Goal: Information Seeking & Learning: Check status

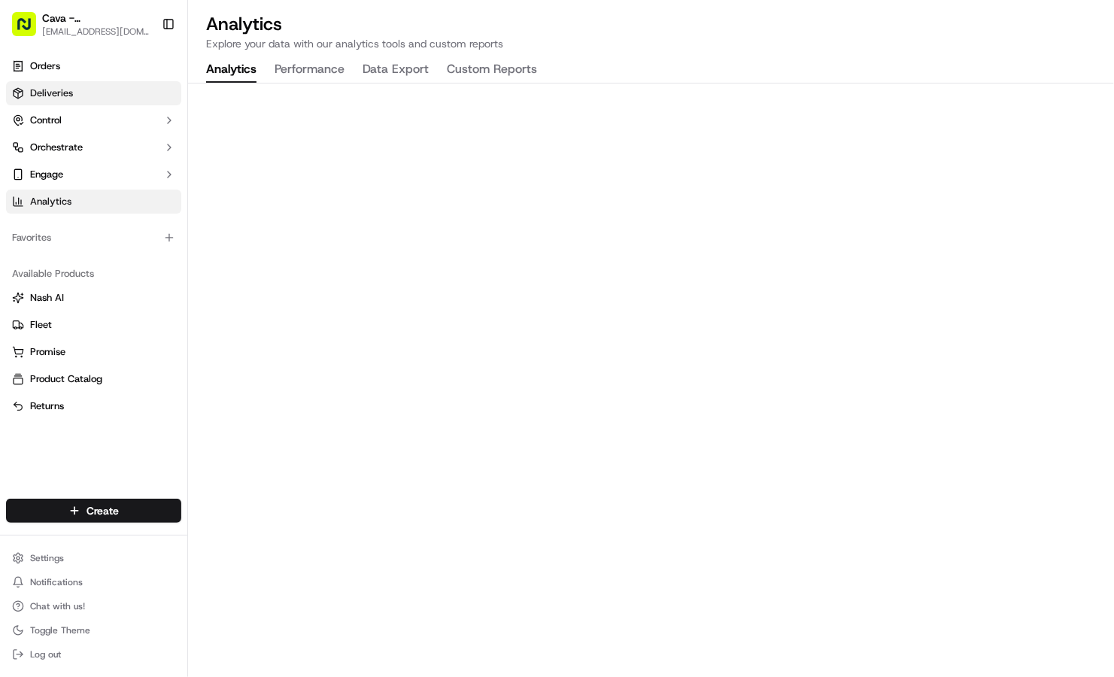
click at [89, 91] on link "Deliveries" at bounding box center [93, 93] width 175 height 24
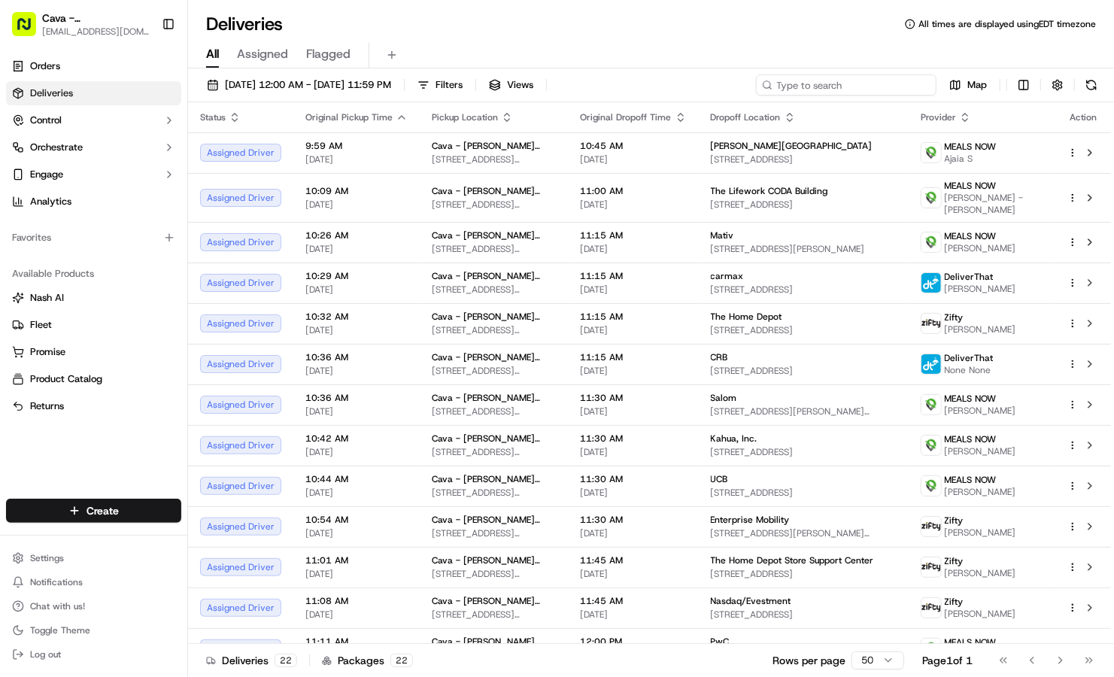
click at [882, 87] on input at bounding box center [846, 84] width 181 height 21
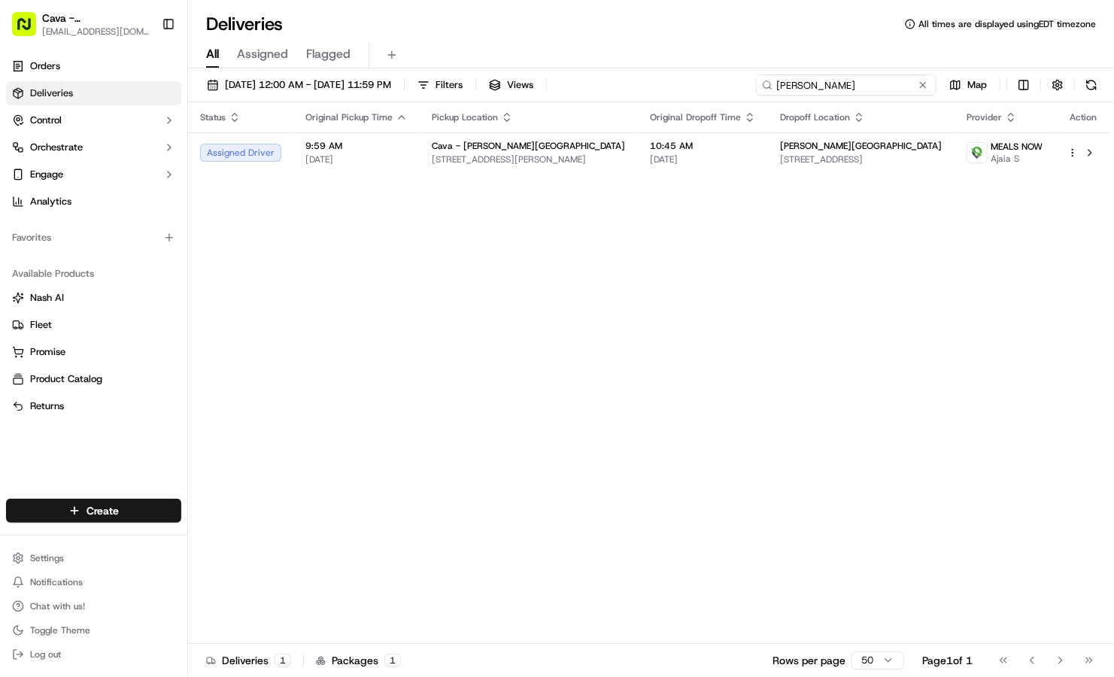
drag, startPoint x: 880, startPoint y: 86, endPoint x: 732, endPoint y: 66, distance: 148.8
click at [732, 66] on div "Deliveries All times are displayed using EDT timezone All Assigned Flagged [DAT…" at bounding box center [651, 338] width 926 height 677
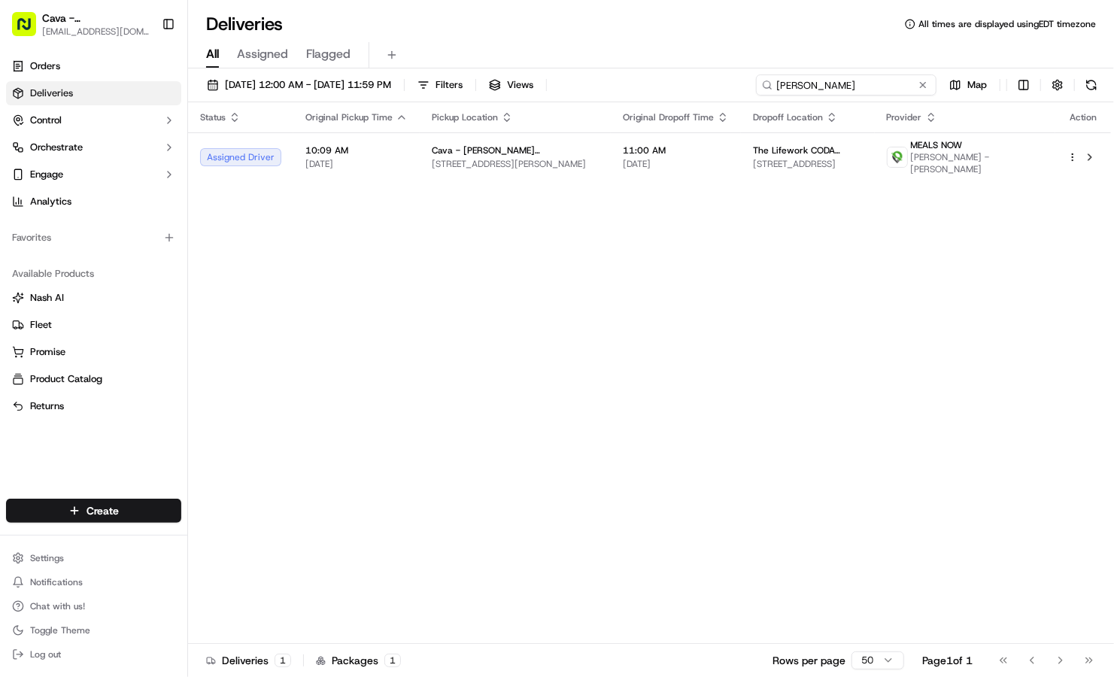
drag, startPoint x: 827, startPoint y: 84, endPoint x: 723, endPoint y: 90, distance: 104.1
click at [723, 90] on div "[DATE] 12:00 AM - [DATE] 11:59 PM Filters Views [PERSON_NAME] Map" at bounding box center [651, 88] width 926 height 28
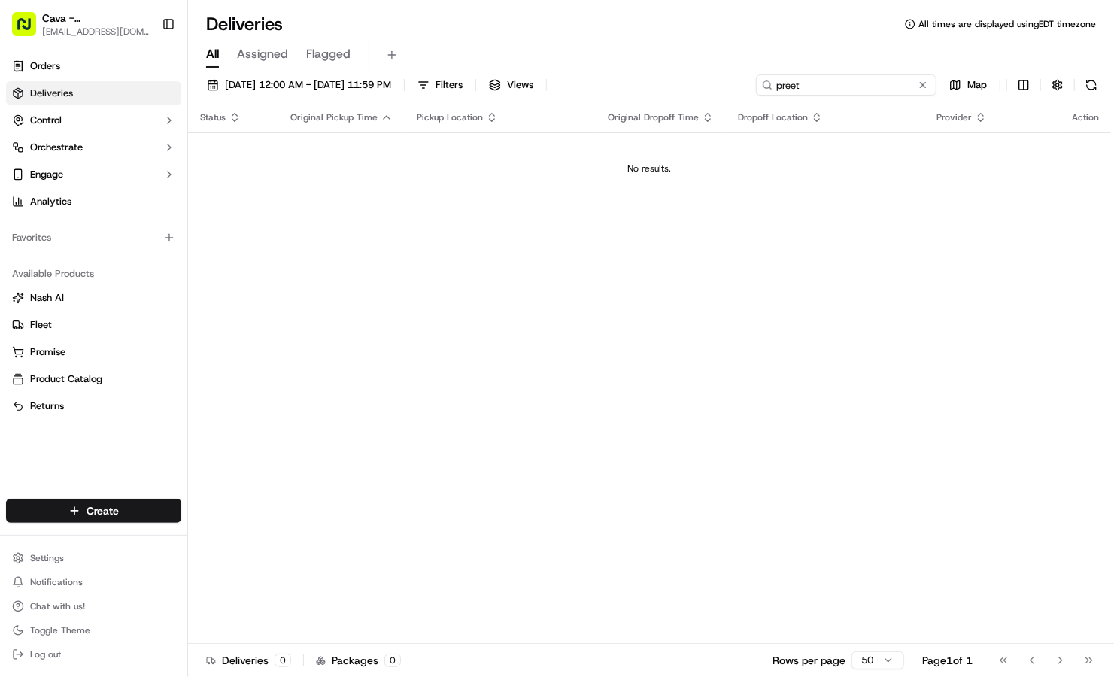
drag, startPoint x: 800, startPoint y: 89, endPoint x: 715, endPoint y: 78, distance: 85.7
click at [715, 78] on div "[DATE] 12:00 AM - [DATE] 11:59 PM Filters Views preet Map" at bounding box center [651, 88] width 926 height 28
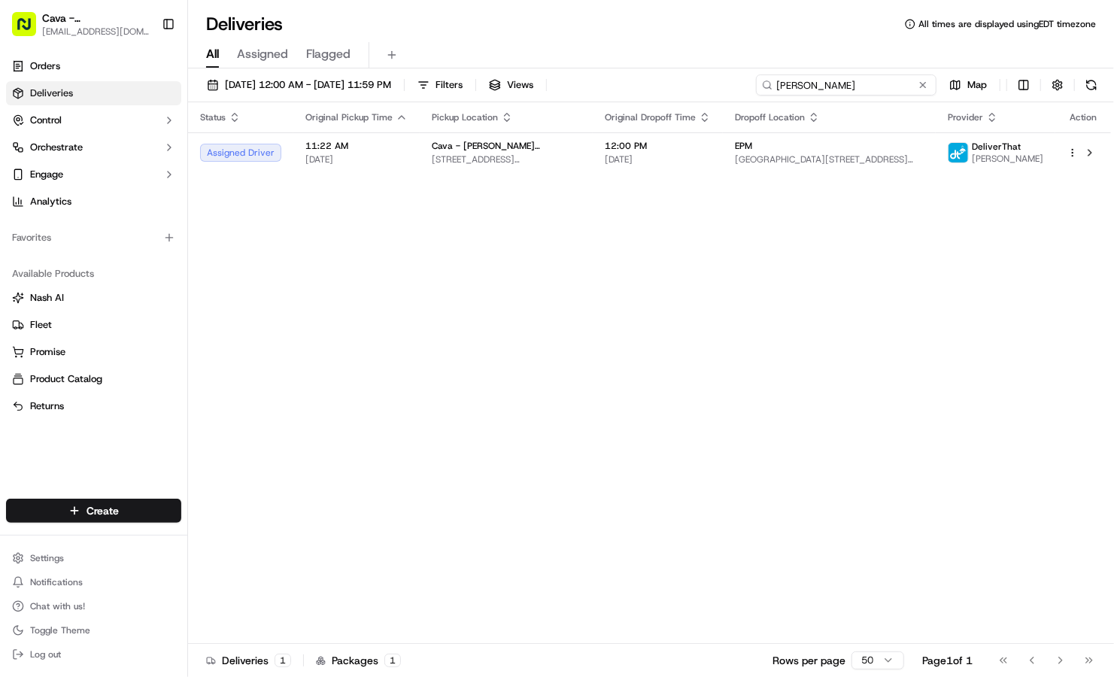
drag, startPoint x: 822, startPoint y: 90, endPoint x: 737, endPoint y: 82, distance: 84.6
click at [737, 82] on div "[DATE] 12:00 AM - [DATE] 11:59 PM Filters Views [PERSON_NAME] Map" at bounding box center [651, 88] width 926 height 28
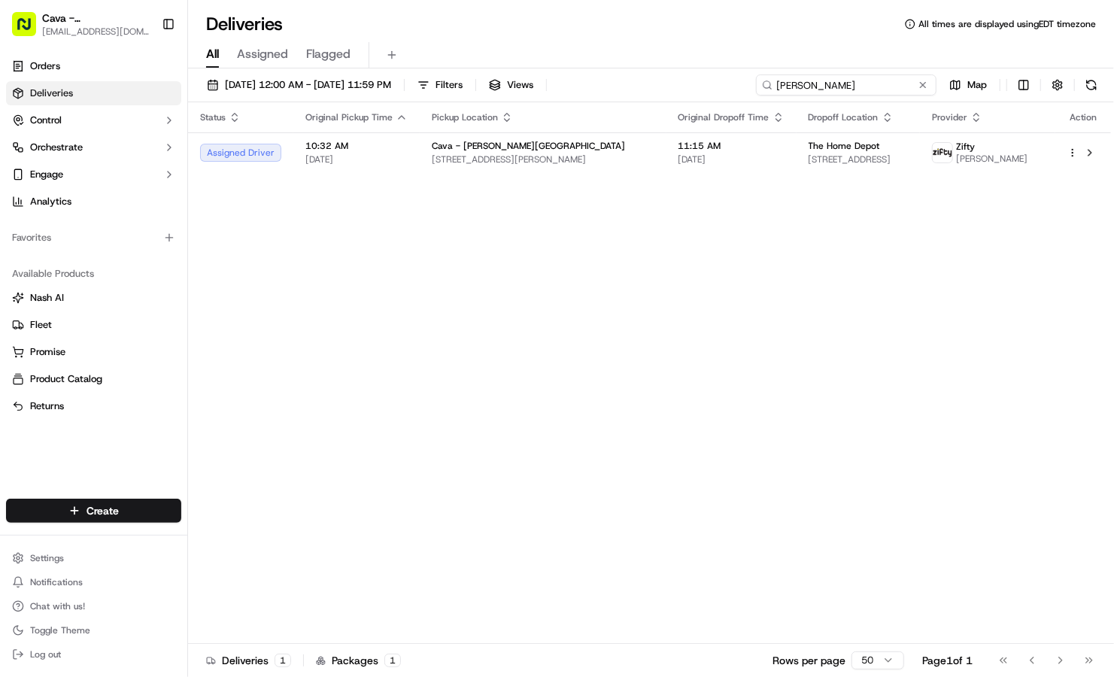
drag, startPoint x: 813, startPoint y: 91, endPoint x: 721, endPoint y: 82, distance: 93.0
click at [721, 82] on div "[DATE] 12:00 AM - [DATE] 11:59 PM Filters Views [PERSON_NAME]" at bounding box center [651, 88] width 926 height 28
drag, startPoint x: 842, startPoint y: 91, endPoint x: 692, endPoint y: 68, distance: 151.4
click at [692, 68] on div "[DATE] 12:00 AM - [DATE] 11:59 PM Filters Views [PERSON_NAME] Map Status Origin…" at bounding box center [651, 374] width 926 height 612
drag, startPoint x: 828, startPoint y: 85, endPoint x: 700, endPoint y: 80, distance: 128.8
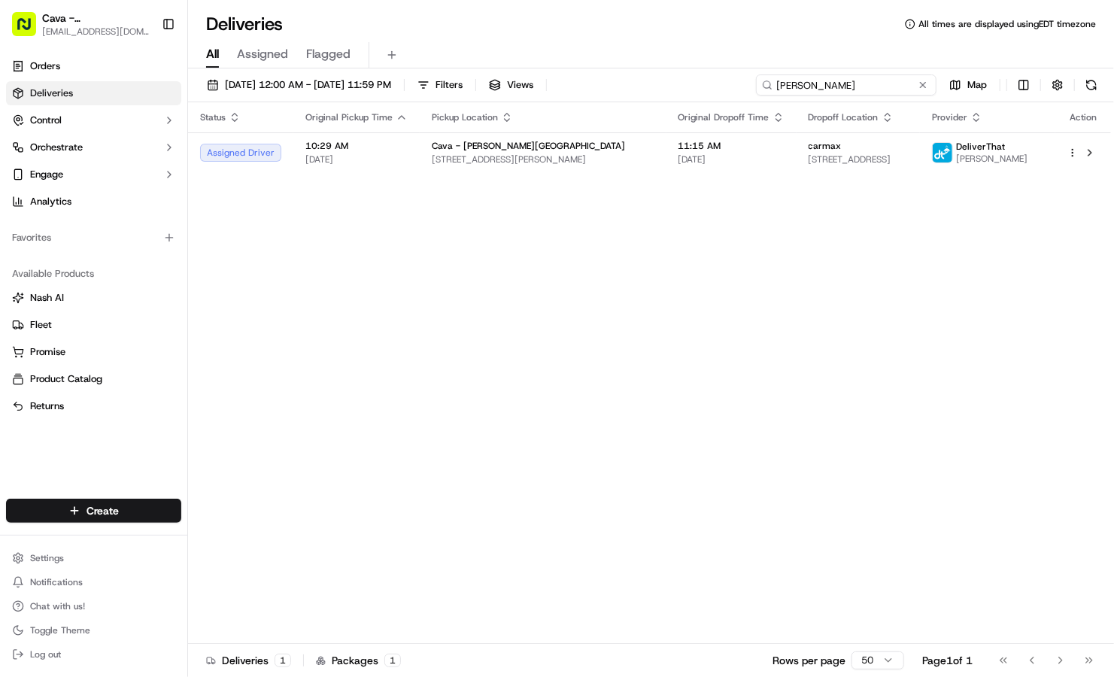
click at [700, 80] on div "[DATE] 12:00 AM - [DATE] 11:59 PM Filters Views [PERSON_NAME] Map" at bounding box center [651, 88] width 926 height 28
drag, startPoint x: 817, startPoint y: 81, endPoint x: 703, endPoint y: 66, distance: 114.5
click at [703, 66] on div "Deliveries All times are displayed using EDT timezone All Assigned Flagged [DAT…" at bounding box center [651, 338] width 926 height 677
drag, startPoint x: 822, startPoint y: 69, endPoint x: 718, endPoint y: 63, distance: 104.8
click at [718, 63] on div "Deliveries All times are displayed using EDT timezone All Assigned Flagged [DAT…" at bounding box center [651, 338] width 926 height 677
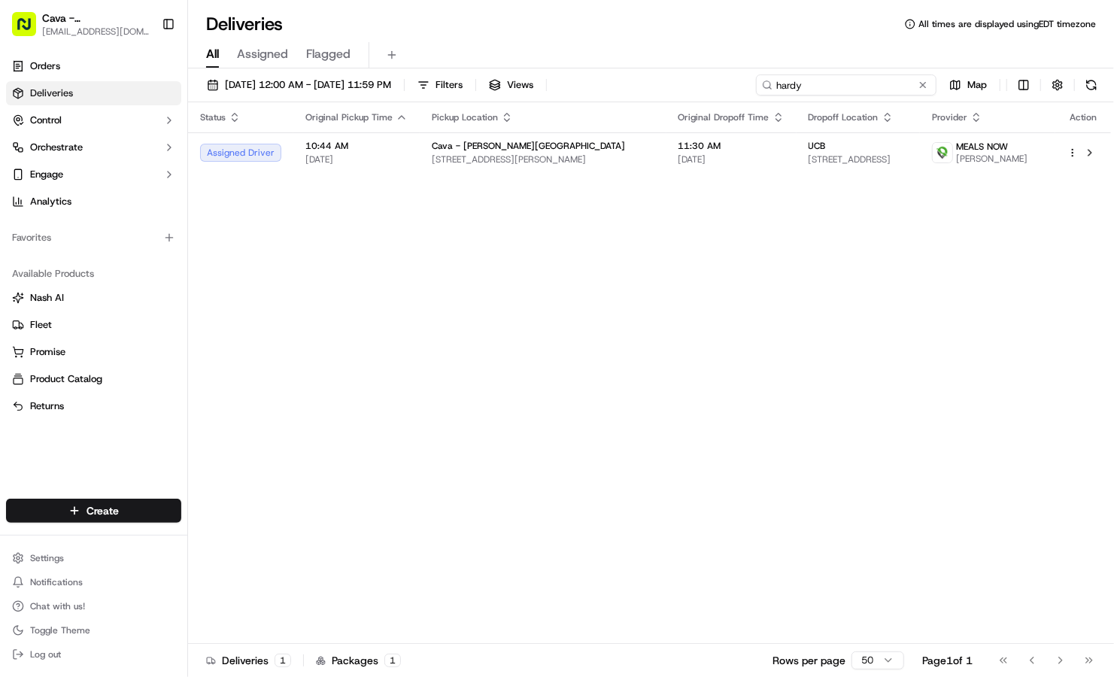
drag, startPoint x: 718, startPoint y: 63, endPoint x: 865, endPoint y: 81, distance: 148.5
click at [865, 81] on input "hardy" at bounding box center [846, 84] width 181 height 21
drag, startPoint x: 865, startPoint y: 81, endPoint x: 738, endPoint y: 75, distance: 127.3
click at [738, 75] on div "[DATE] 12:00 AM - [DATE] 11:59 PM Filters Views hardy Map" at bounding box center [651, 88] width 926 height 28
drag, startPoint x: 847, startPoint y: 83, endPoint x: 720, endPoint y: 77, distance: 127.3
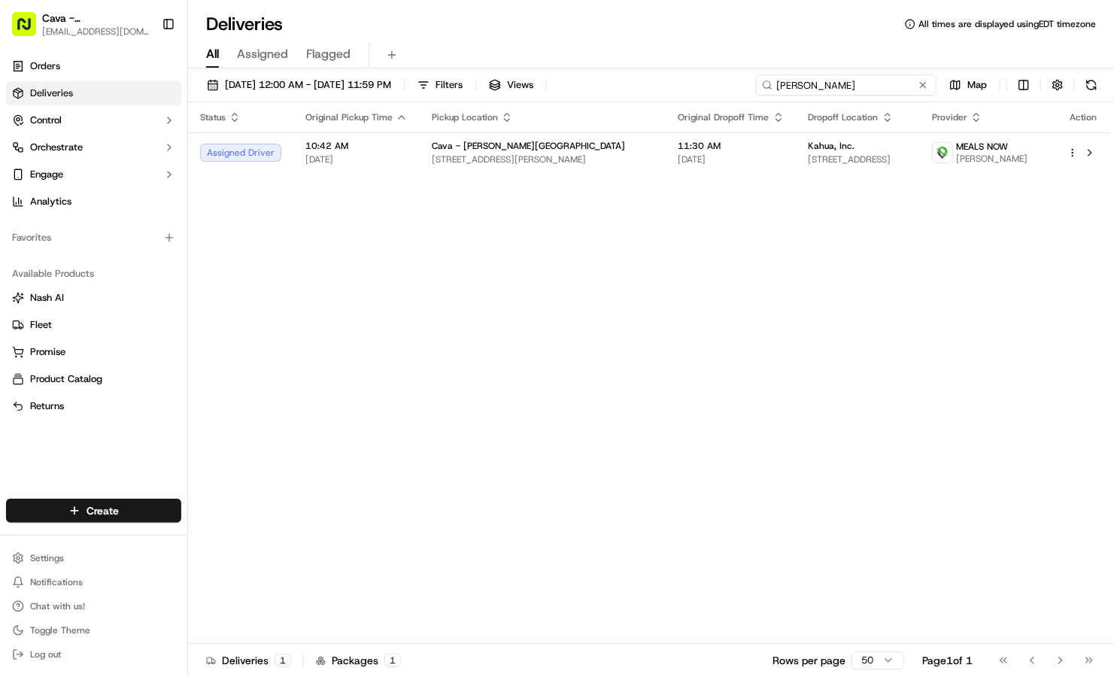
click at [720, 77] on div "[DATE] 12:00 AM - [DATE] 11:59 PM Filters Views [PERSON_NAME] Map" at bounding box center [651, 88] width 926 height 28
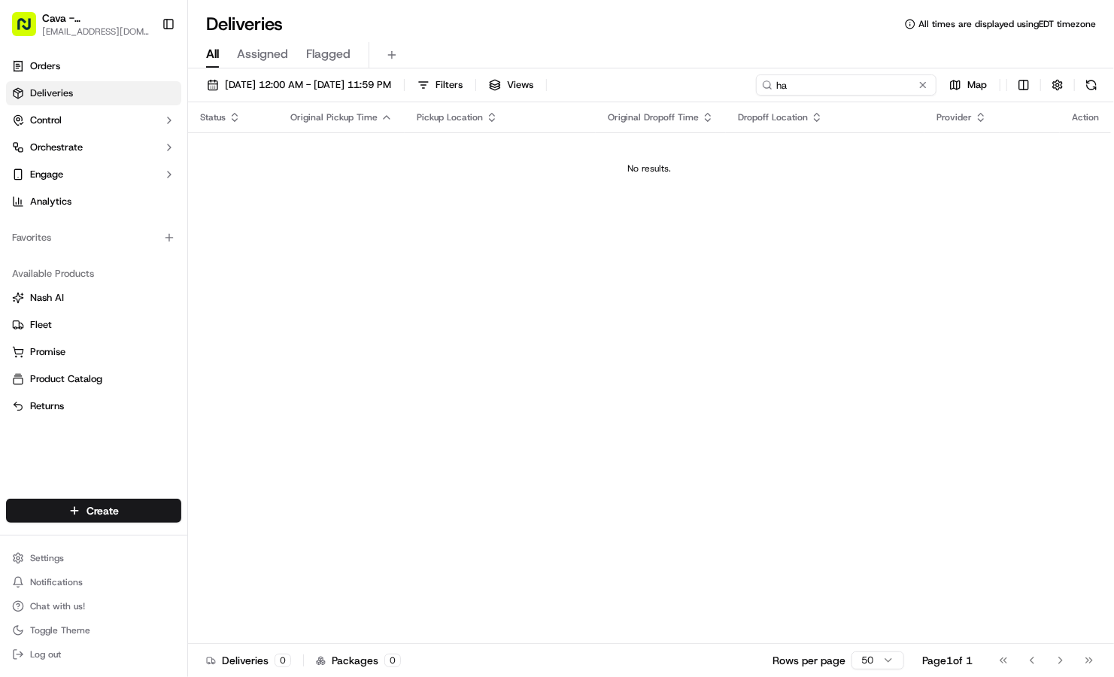
type input "h"
type input "l"
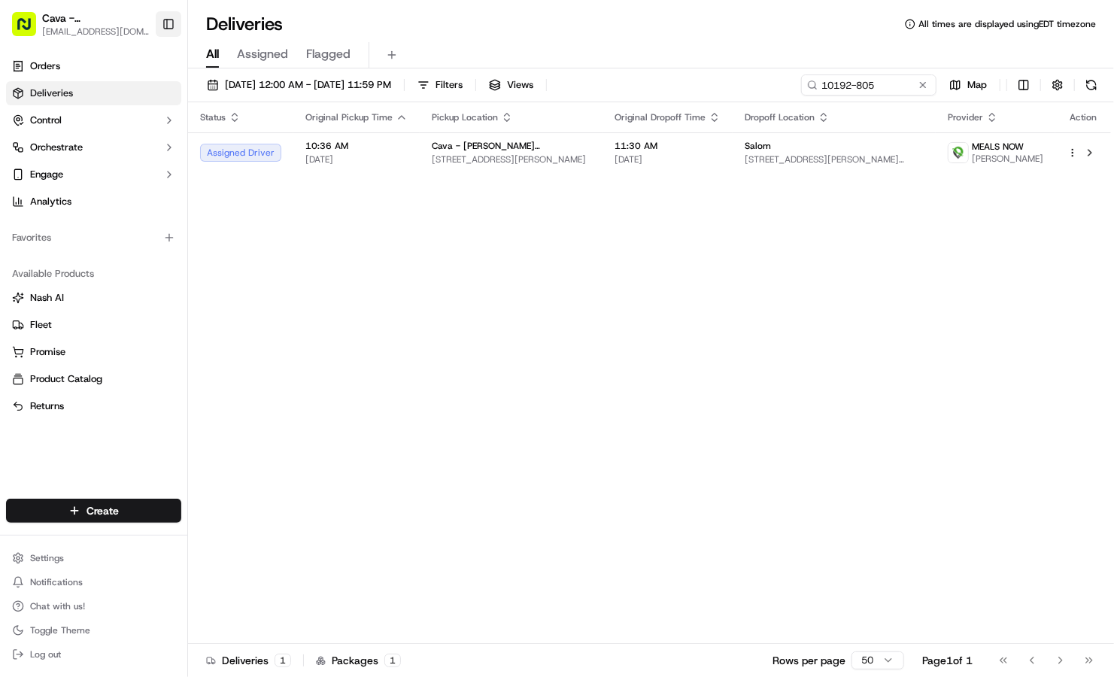
click at [165, 27] on button "Toggle Sidebar" at bounding box center [169, 24] width 26 height 26
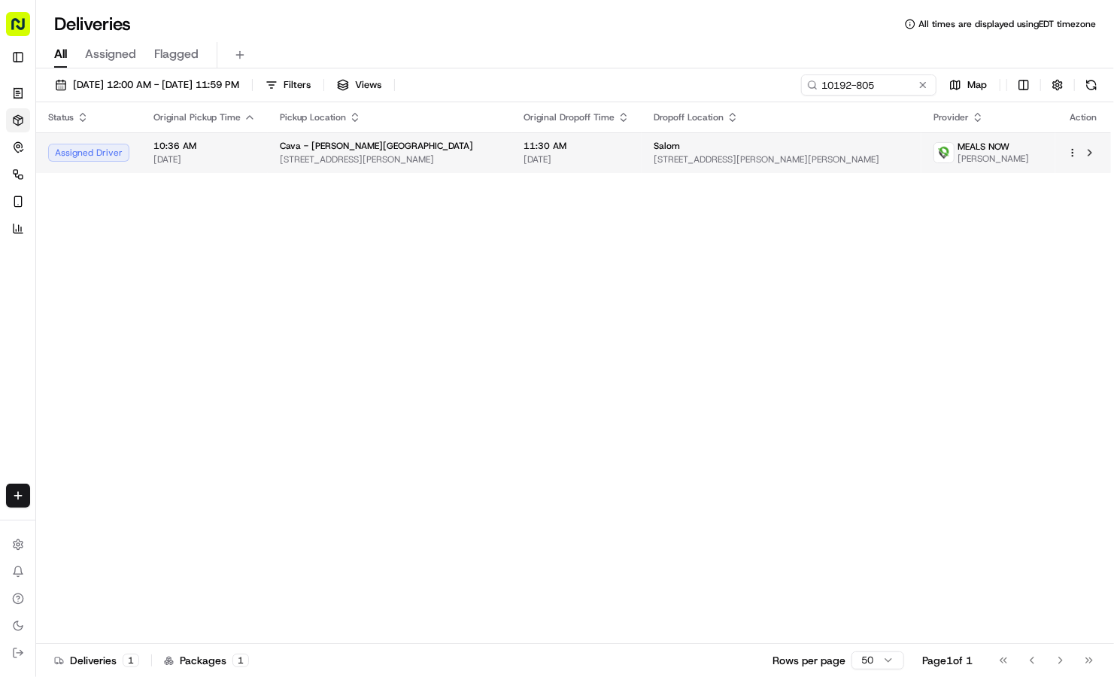
click at [684, 153] on span "[STREET_ADDRESS][PERSON_NAME][PERSON_NAME]" at bounding box center [782, 159] width 256 height 12
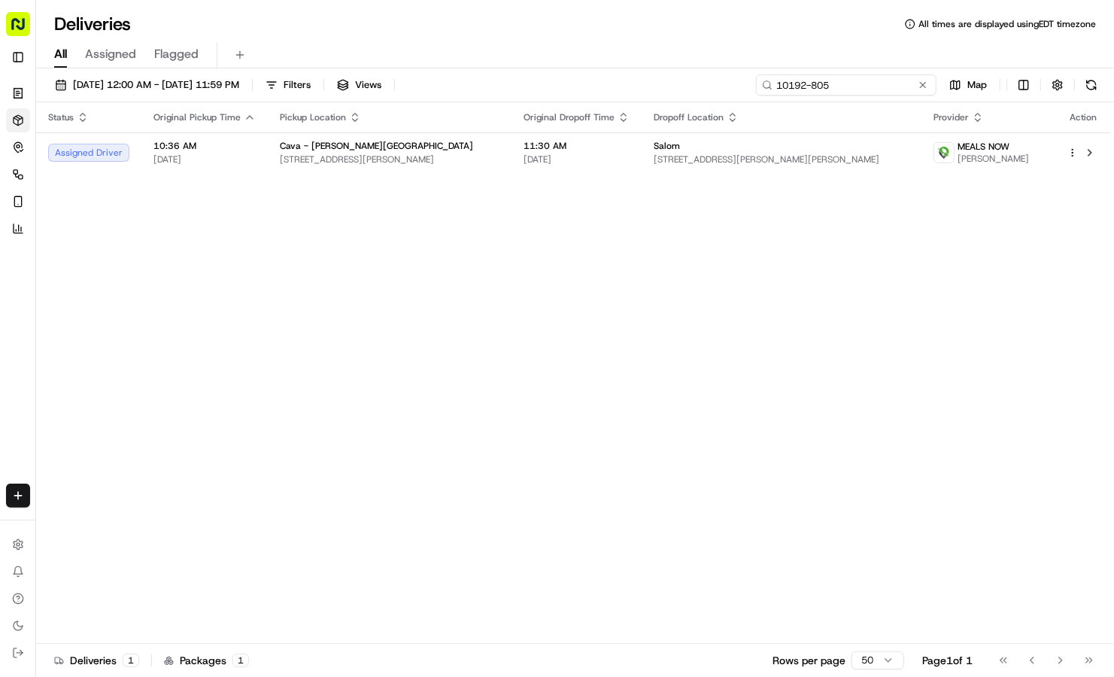
drag, startPoint x: 889, startPoint y: 89, endPoint x: 734, endPoint y: 68, distance: 156.3
click at [734, 68] on div "[DATE] 12:00 AM - [DATE] 11:59 PM Filters Views 10192-805 Map Status Original P…" at bounding box center [575, 374] width 1078 height 612
drag, startPoint x: 847, startPoint y: 87, endPoint x: 624, endPoint y: 56, distance: 224.7
click at [624, 56] on div "Deliveries All times are displayed using EDT timezone All Assigned Flagged [DAT…" at bounding box center [575, 338] width 1078 height 677
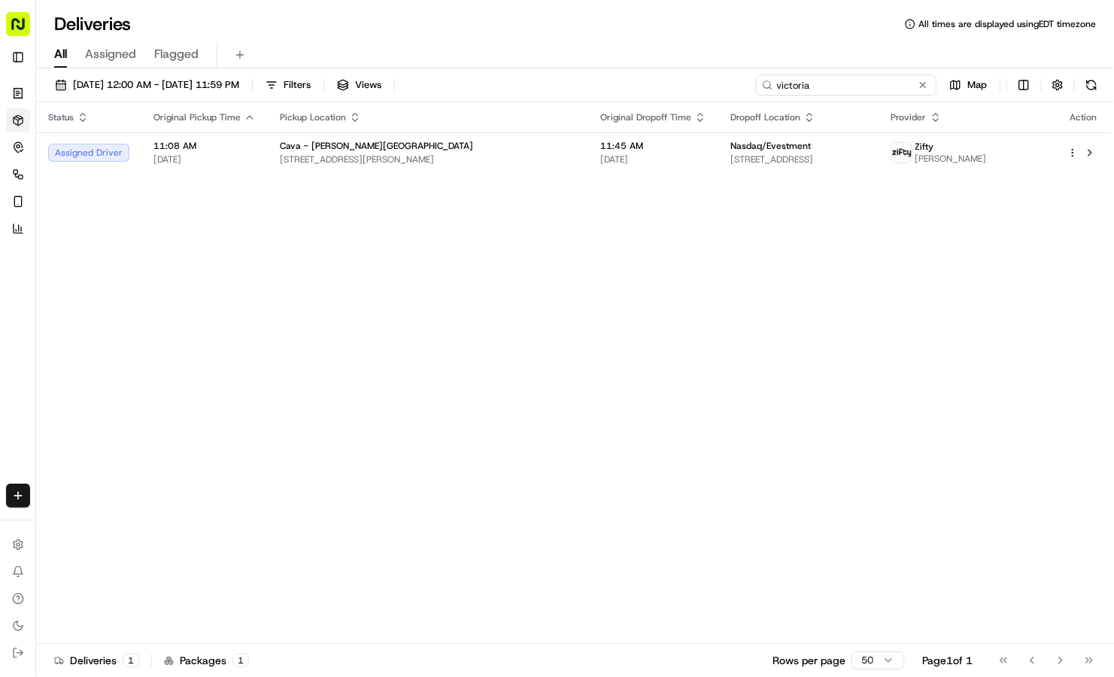
drag, startPoint x: 849, startPoint y: 90, endPoint x: 688, endPoint y: 57, distance: 164.4
click at [688, 57] on div "Deliveries All times are displayed using EDT timezone All Assigned Flagged [DAT…" at bounding box center [575, 338] width 1078 height 677
drag, startPoint x: 836, startPoint y: 80, endPoint x: 702, endPoint y: 74, distance: 134.1
click at [702, 74] on div "[DATE] 12:00 AM - [DATE] 11:59 PM Filters Views [PERSON_NAME] Map Status Origin…" at bounding box center [575, 374] width 1078 height 612
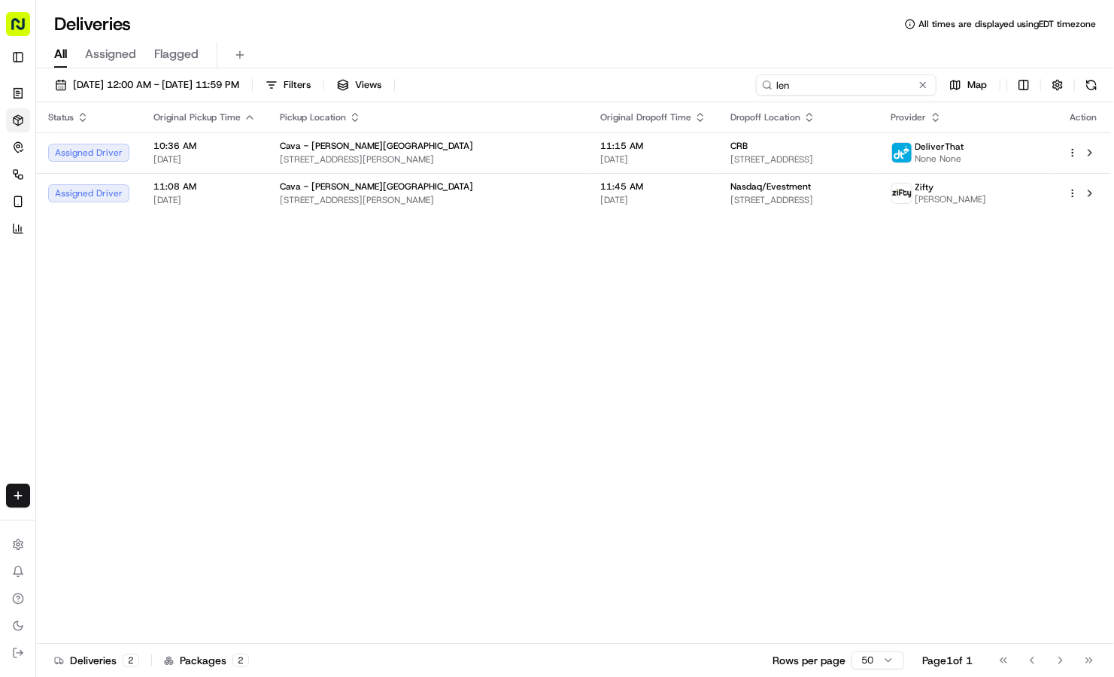
drag, startPoint x: 800, startPoint y: 93, endPoint x: 729, endPoint y: 71, distance: 74.0
click at [729, 71] on div "[DATE] 12:00 AM - [DATE] 11:59 PM Filters Views len Map Status Original Pickup …" at bounding box center [575, 374] width 1078 height 612
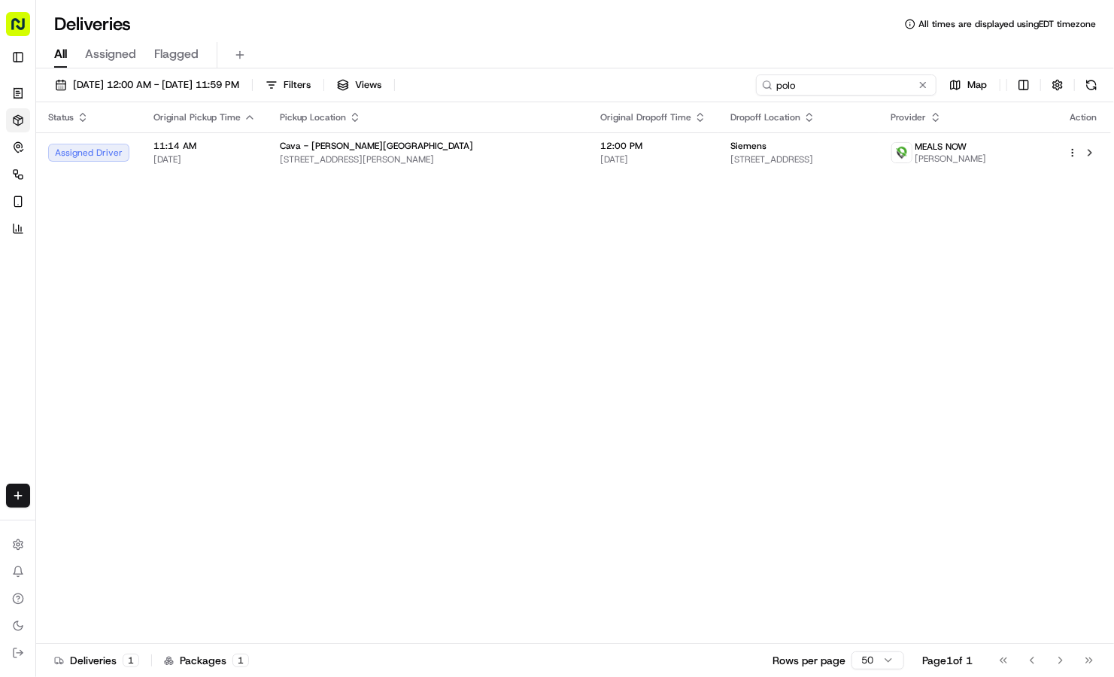
drag, startPoint x: 818, startPoint y: 89, endPoint x: 703, endPoint y: 60, distance: 118.6
click at [703, 60] on div "Deliveries All times are displayed using EDT timezone All Assigned Flagged [DAT…" at bounding box center [575, 338] width 1078 height 677
drag, startPoint x: 806, startPoint y: 81, endPoint x: 699, endPoint y: 64, distance: 108.2
click at [699, 64] on div "Deliveries All times are displayed using EDT timezone All Assigned Flagged [DAT…" at bounding box center [575, 338] width 1078 height 677
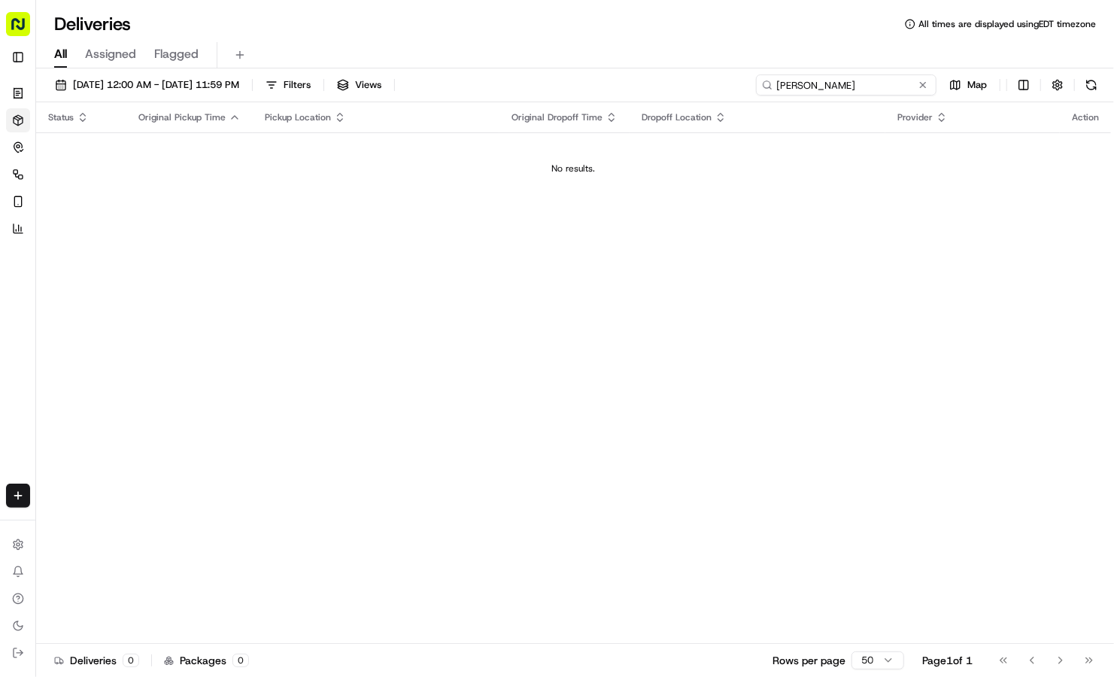
drag, startPoint x: 831, startPoint y: 84, endPoint x: 697, endPoint y: 65, distance: 134.6
click at [697, 65] on div "Deliveries All times are displayed using EDT timezone All Assigned Flagged [DAT…" at bounding box center [575, 338] width 1078 height 677
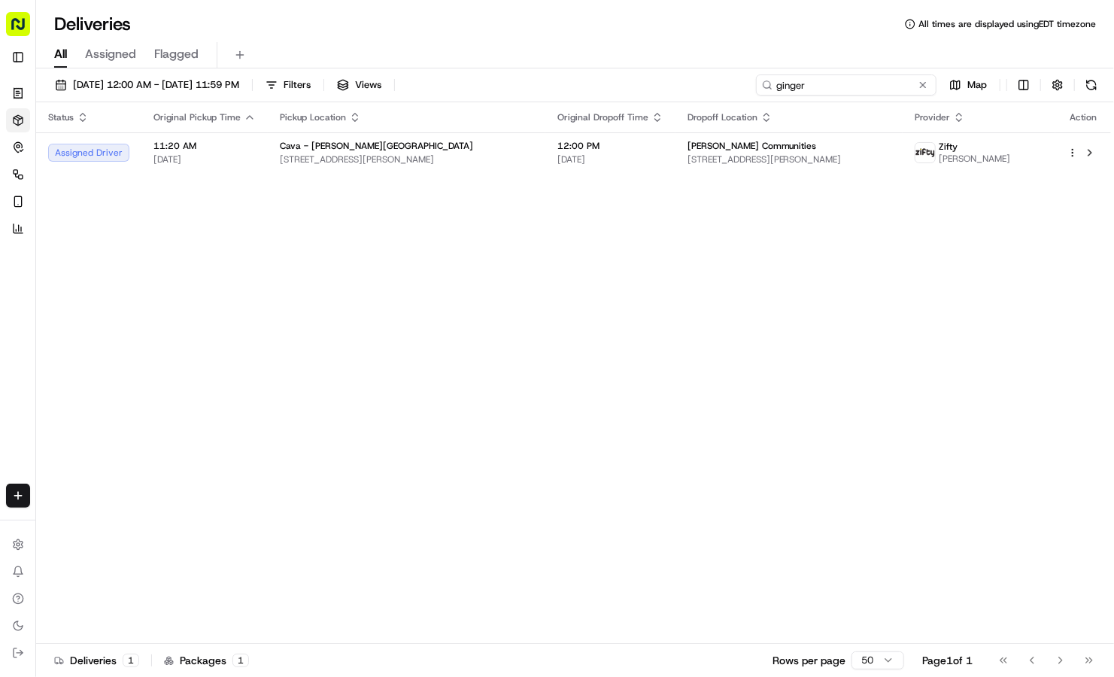
drag, startPoint x: 828, startPoint y: 85, endPoint x: 719, endPoint y: 65, distance: 111.7
click at [719, 65] on div "Deliveries All times are displayed using EDT timezone All Assigned Flagged [DAT…" at bounding box center [575, 338] width 1078 height 677
drag, startPoint x: 830, startPoint y: 93, endPoint x: 706, endPoint y: 53, distance: 130.6
click at [706, 53] on div "Deliveries All times are displayed using EDT timezone All Assigned Flagged [DAT…" at bounding box center [575, 338] width 1078 height 677
drag, startPoint x: 839, startPoint y: 77, endPoint x: 735, endPoint y: 70, distance: 104.1
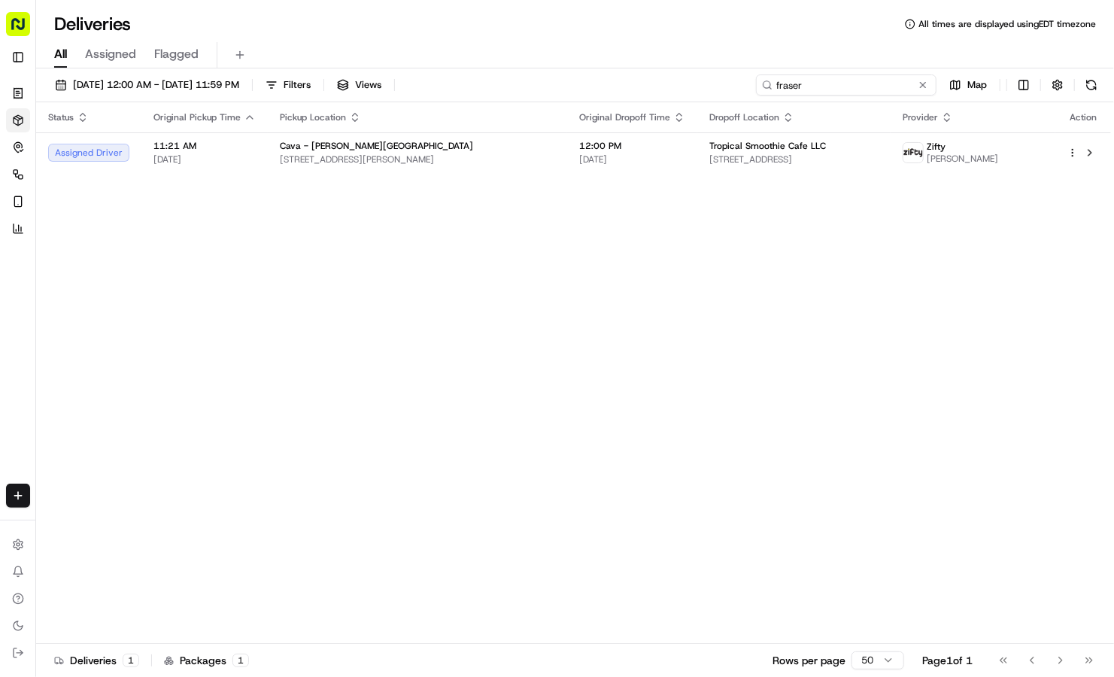
click at [735, 70] on div "[DATE] 12:00 AM - [DATE] 11:59 PM Filters Views fraser Map Status Original Pick…" at bounding box center [575, 374] width 1078 height 612
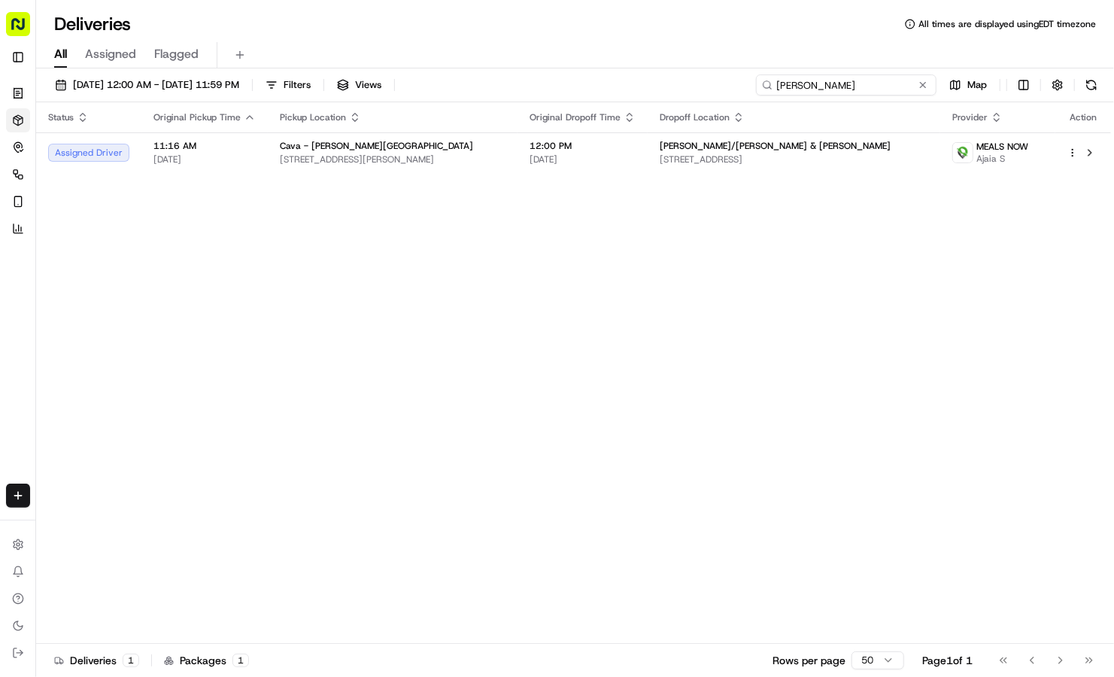
drag, startPoint x: 813, startPoint y: 87, endPoint x: 716, endPoint y: 80, distance: 98.0
click at [716, 80] on div "[DATE] 12:00 AM - [DATE] 11:59 PM Filters Views [PERSON_NAME] Map" at bounding box center [575, 88] width 1078 height 28
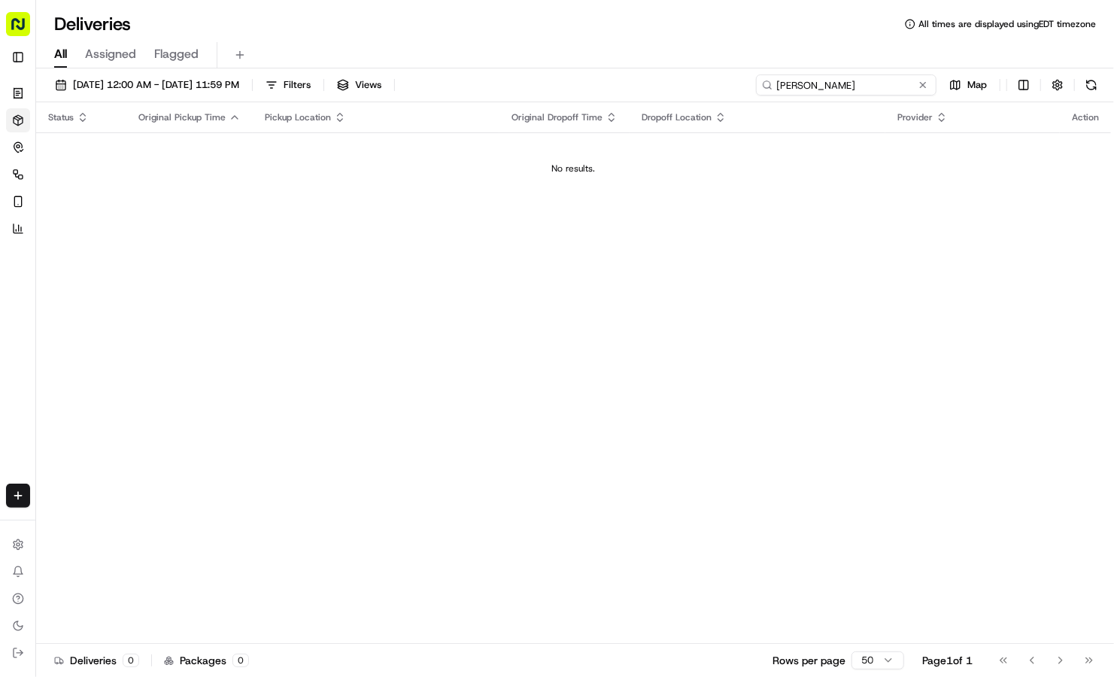
drag, startPoint x: 828, startPoint y: 89, endPoint x: 688, endPoint y: 71, distance: 141.1
click at [688, 71] on div "[DATE] 12:00 AM - [DATE] 11:59 PM Filters Views [PERSON_NAME] Map Status Origin…" at bounding box center [575, 374] width 1078 height 612
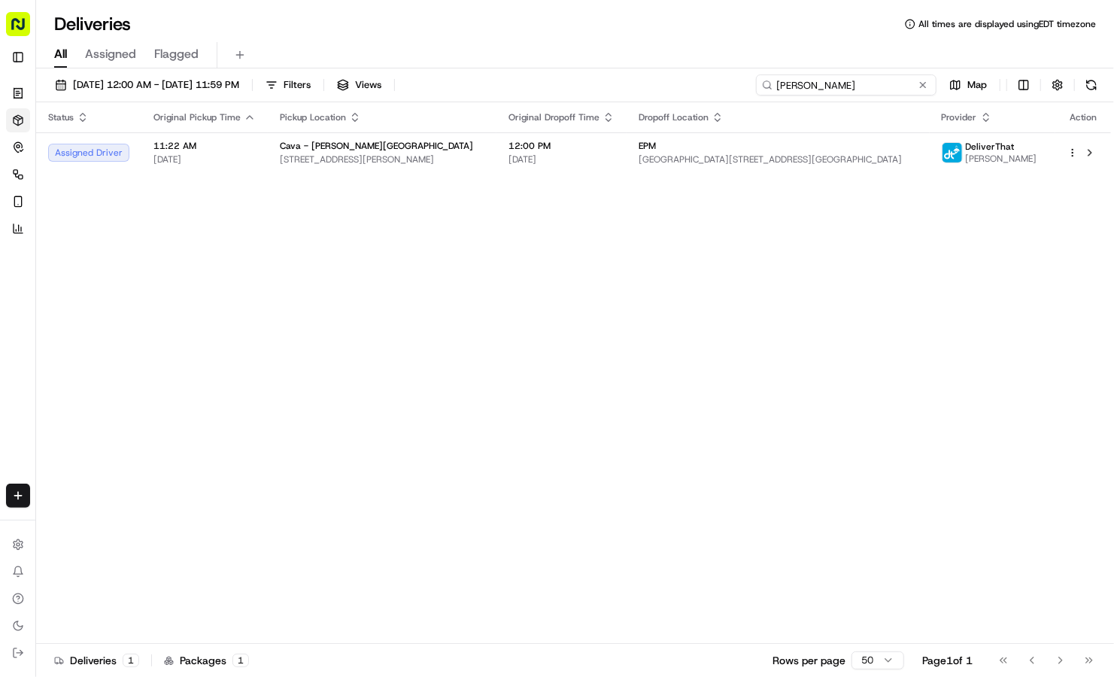
drag, startPoint x: 824, startPoint y: 92, endPoint x: 672, endPoint y: 78, distance: 152.6
click at [672, 78] on div "[DATE] 12:00 AM - [DATE] 11:59 PM Filters Views [PERSON_NAME] Map" at bounding box center [575, 88] width 1078 height 28
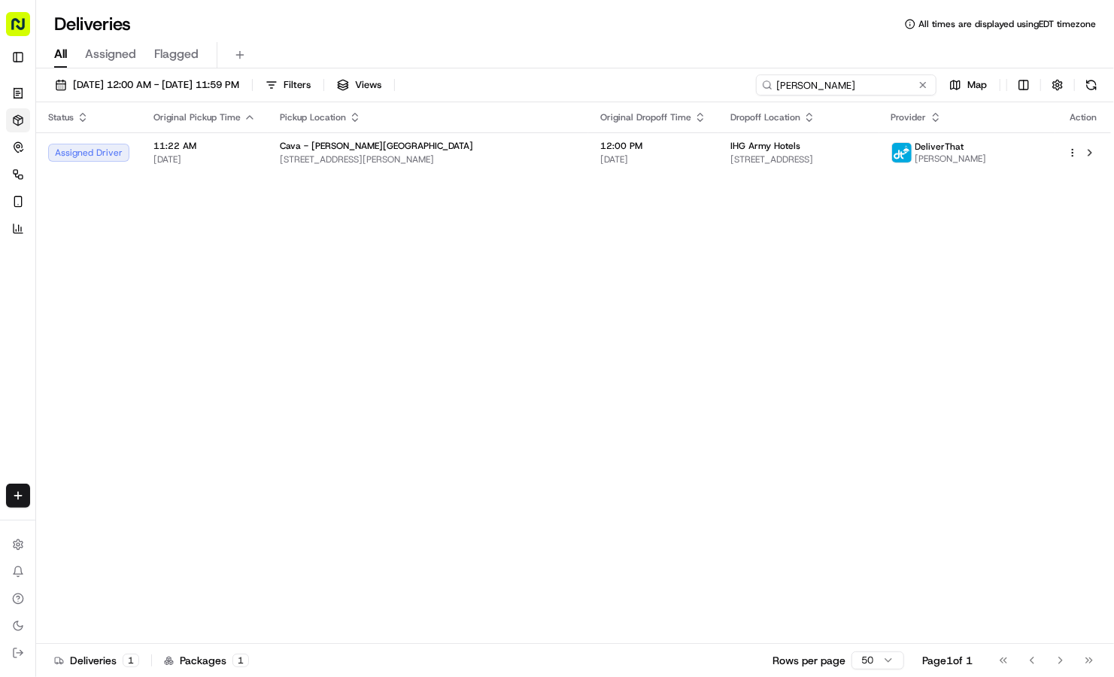
drag, startPoint x: 818, startPoint y: 84, endPoint x: 713, endPoint y: 80, distance: 105.4
click at [713, 80] on div "[DATE] 12:00 AM - [DATE] 11:59 PM Filters Views [PERSON_NAME] Map" at bounding box center [575, 88] width 1078 height 28
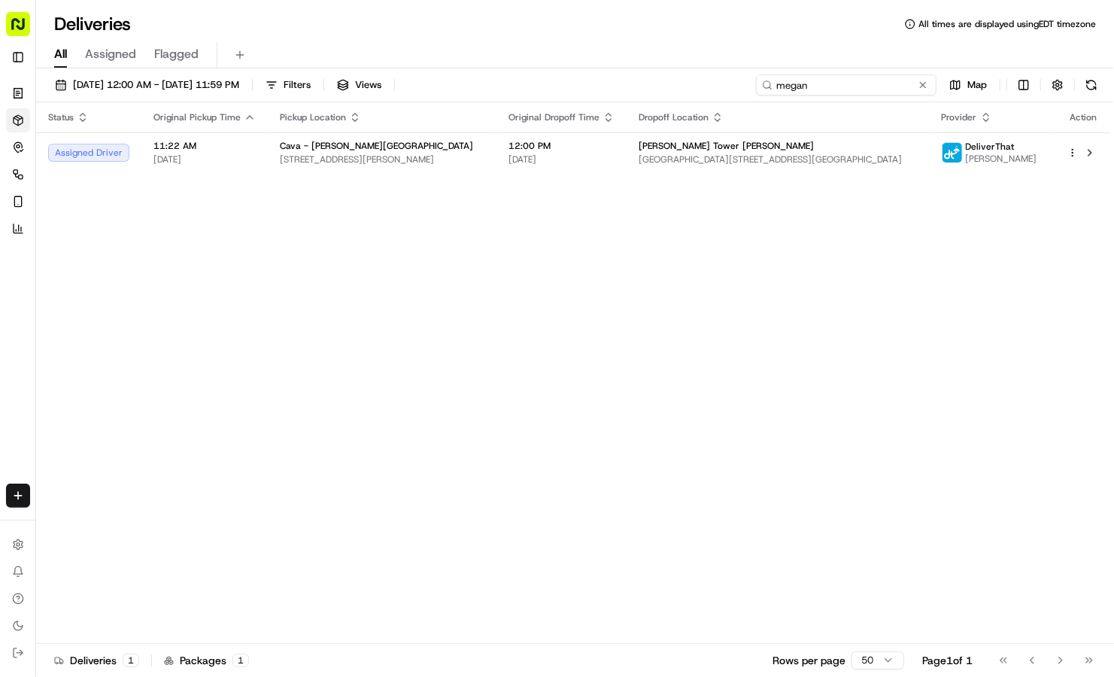
drag, startPoint x: 821, startPoint y: 83, endPoint x: 656, endPoint y: 75, distance: 164.9
click at [656, 75] on div "[DATE] 12:00 AM - [DATE] 11:59 PM Filters Views megan Map" at bounding box center [575, 88] width 1078 height 28
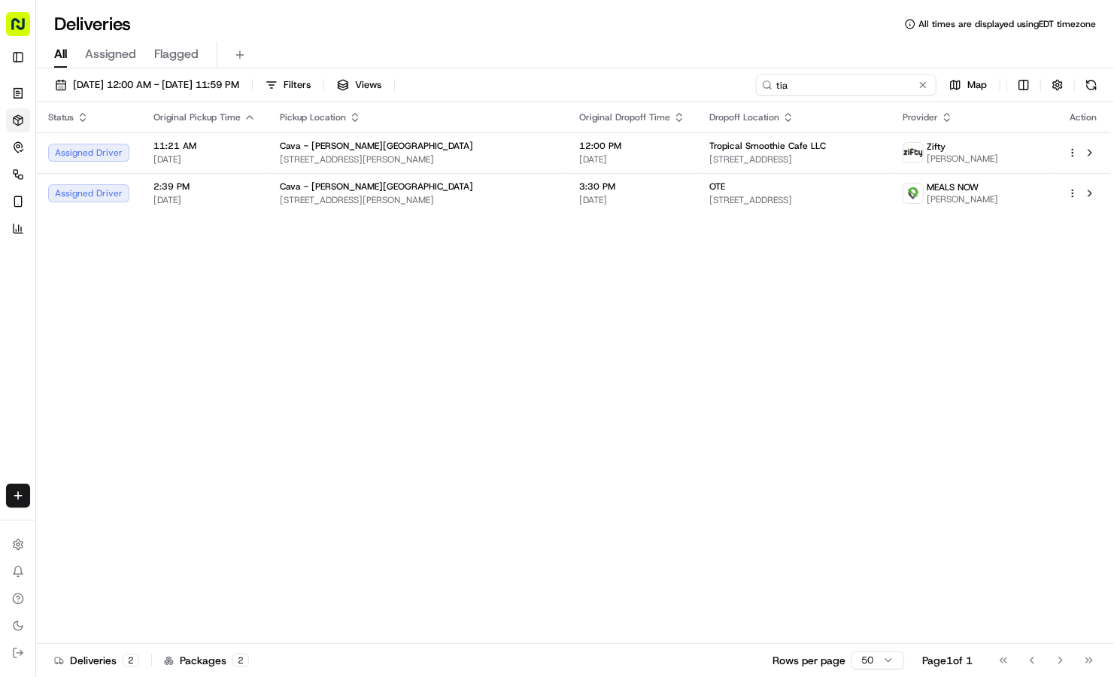
type input "tia"
click at [251, 250] on div "Status Original Pickup Time Pickup Location Original Dropoff Time Dropoff Locat…" at bounding box center [573, 373] width 1075 height 542
click at [926, 88] on button at bounding box center [923, 84] width 15 height 15
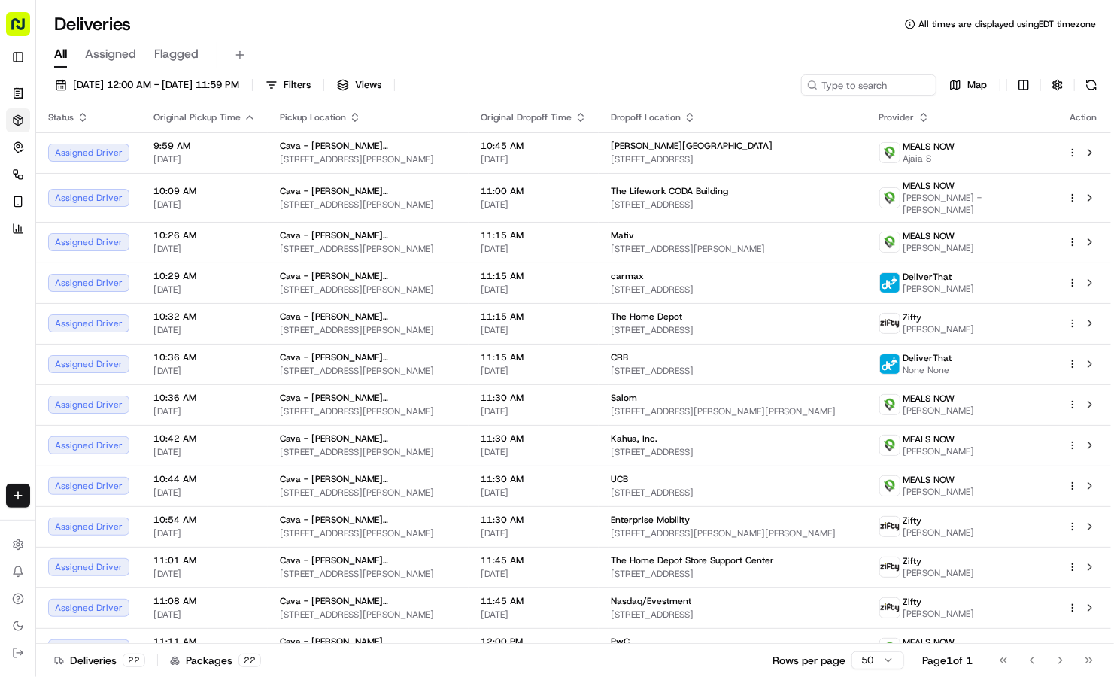
click at [93, 58] on span "Assigned" at bounding box center [110, 54] width 51 height 18
click at [61, 58] on span "All" at bounding box center [60, 54] width 13 height 18
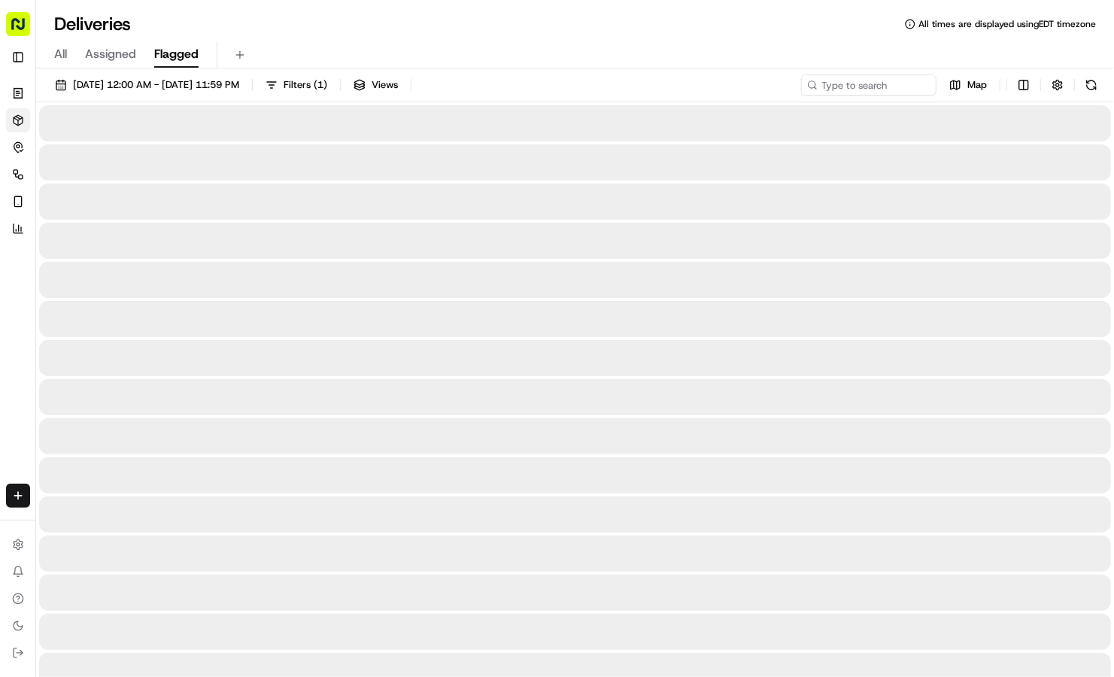
click at [165, 60] on span "Flagged" at bounding box center [176, 54] width 44 height 18
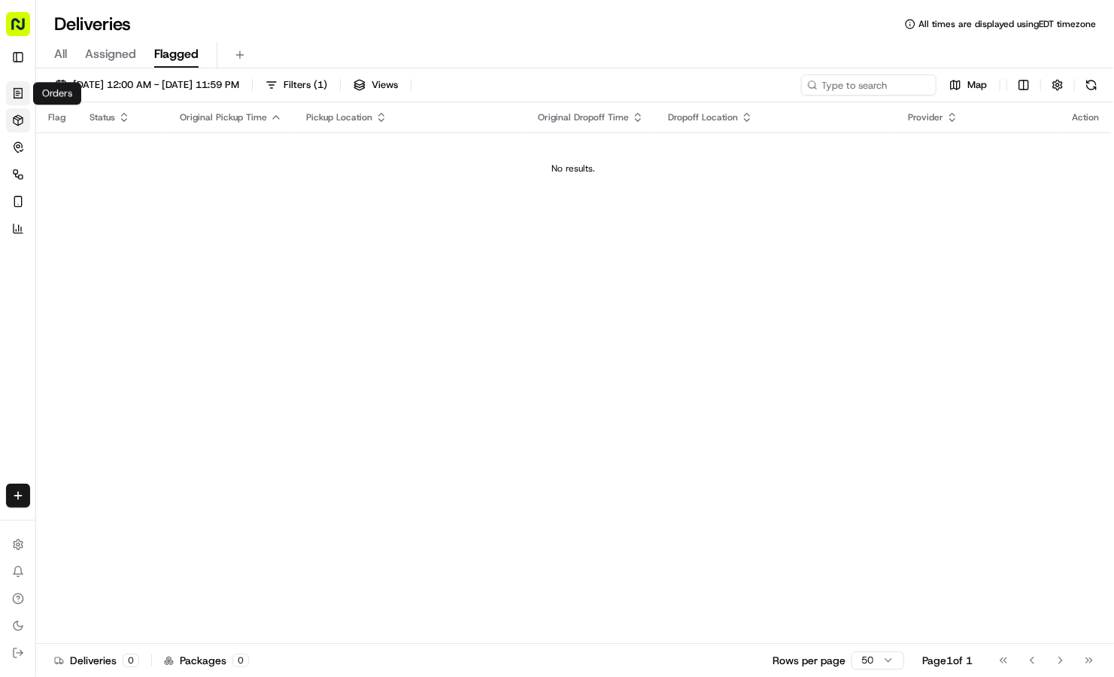
click at [14, 84] on link "Orders" at bounding box center [18, 93] width 24 height 24
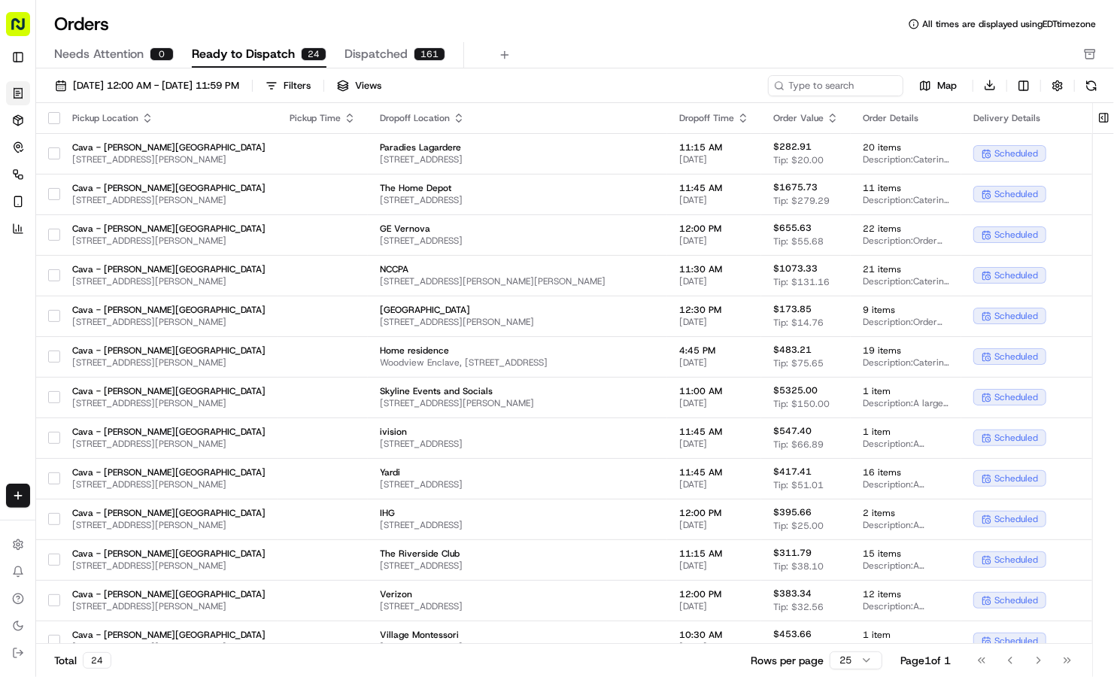
click at [124, 59] on span "Needs Attention" at bounding box center [99, 54] width 90 height 18
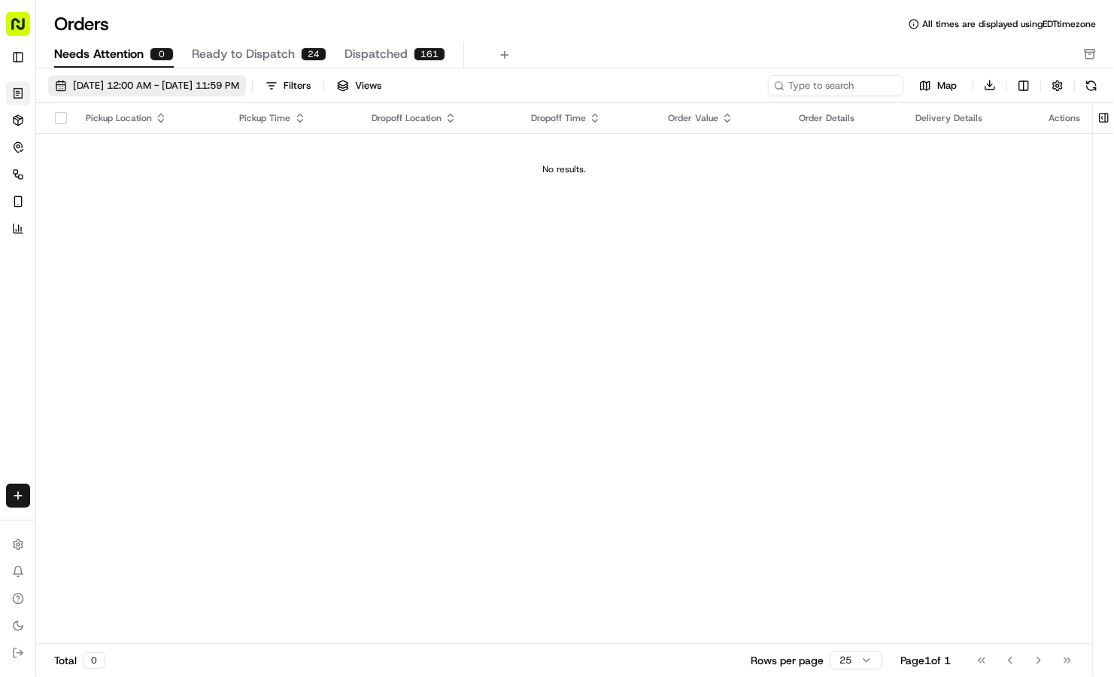
click at [117, 90] on span "[DATE] 12:00 AM - [DATE] 11:59 PM" at bounding box center [156, 86] width 166 height 14
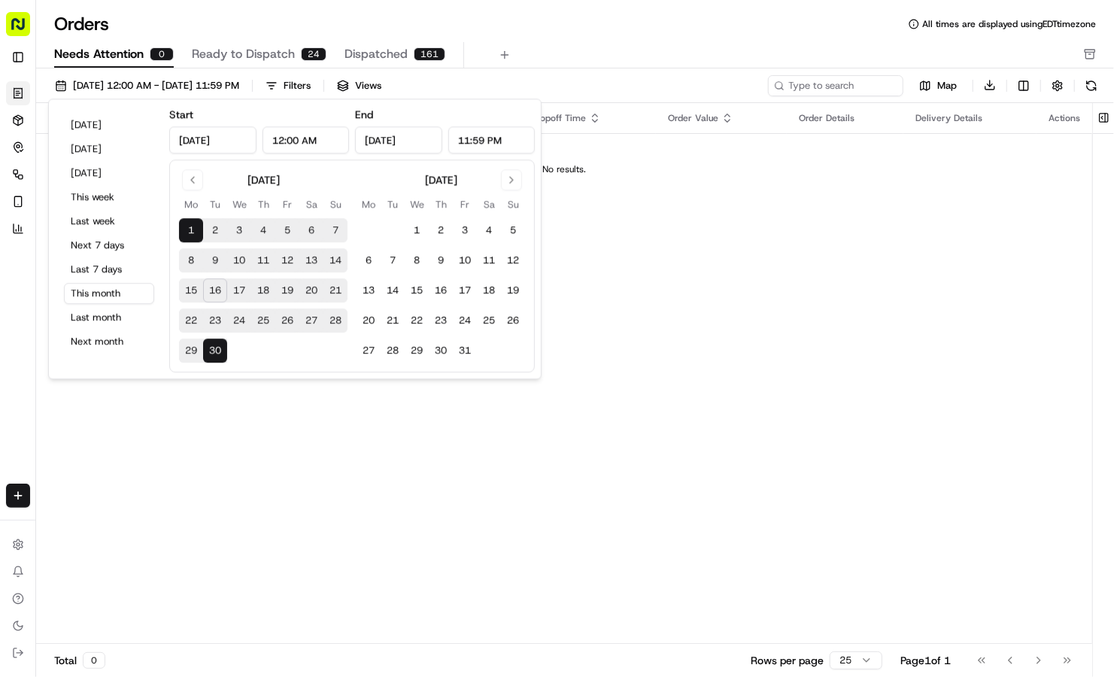
click at [212, 289] on button "16" at bounding box center [215, 291] width 24 height 24
type input "[DATE]"
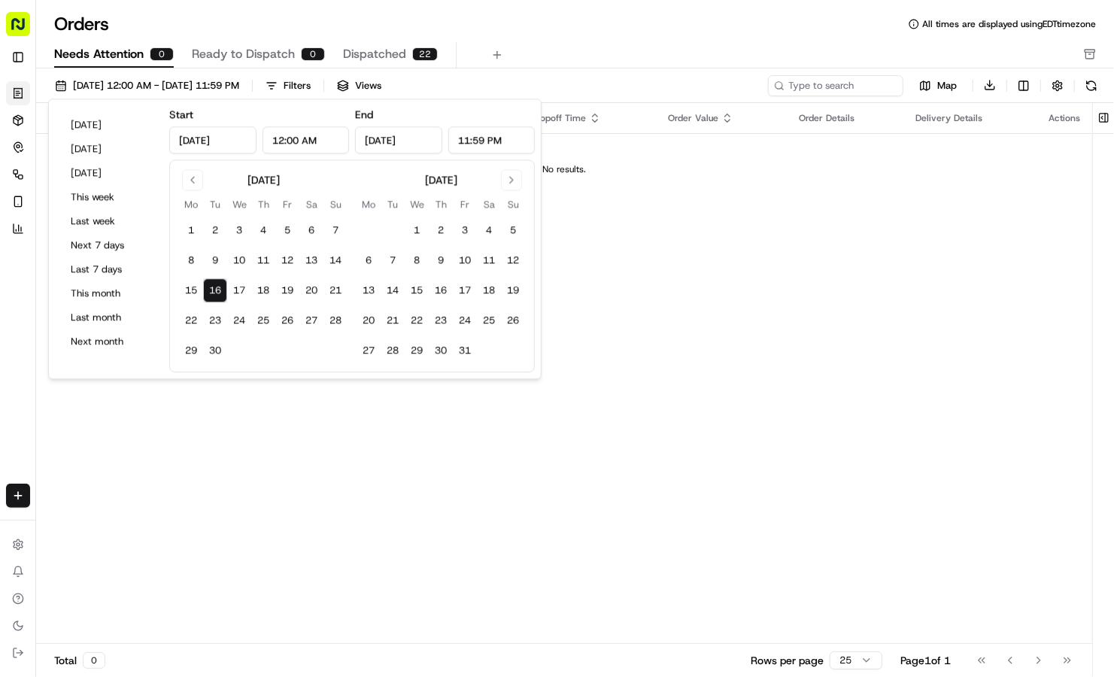
click at [161, 23] on div "Orders All times are displayed using EDT timezone" at bounding box center [575, 24] width 1078 height 24
